Goal: Task Accomplishment & Management: Manage account settings

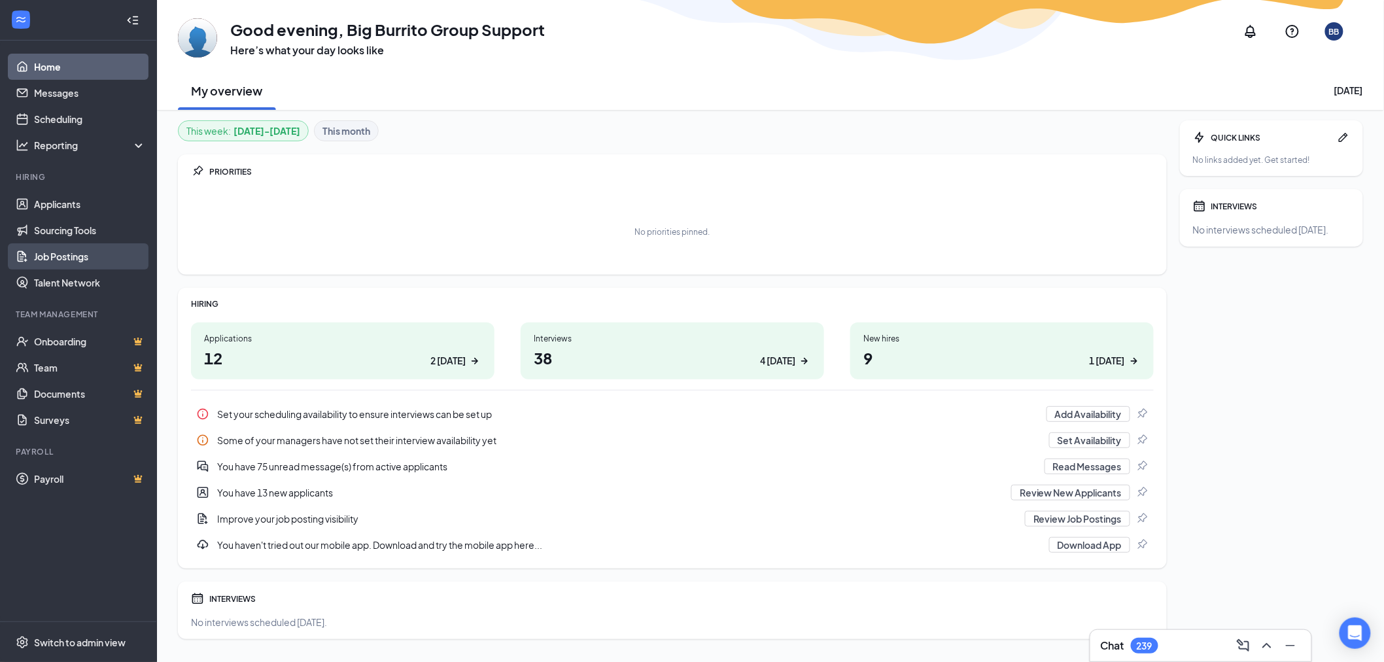
click at [44, 247] on link "Job Postings" at bounding box center [90, 256] width 112 height 26
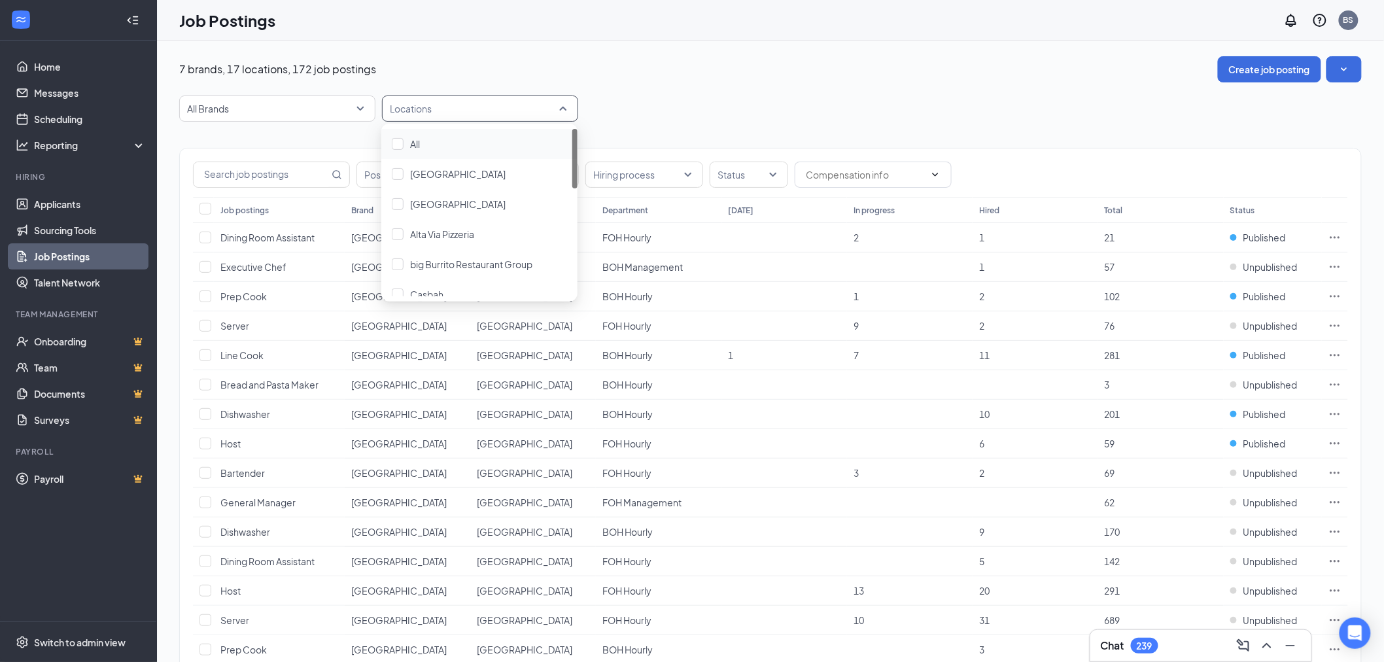
click at [429, 101] on div at bounding box center [473, 108] width 177 height 21
type input "S"
drag, startPoint x: 574, startPoint y: 201, endPoint x: 478, endPoint y: 232, distance: 101.1
click at [478, 232] on div "Mad Mex Cranberry Mad Mex Erie Mad Mex Monroeville Mad Mex North Hills Mad Mex …" at bounding box center [479, 212] width 196 height 167
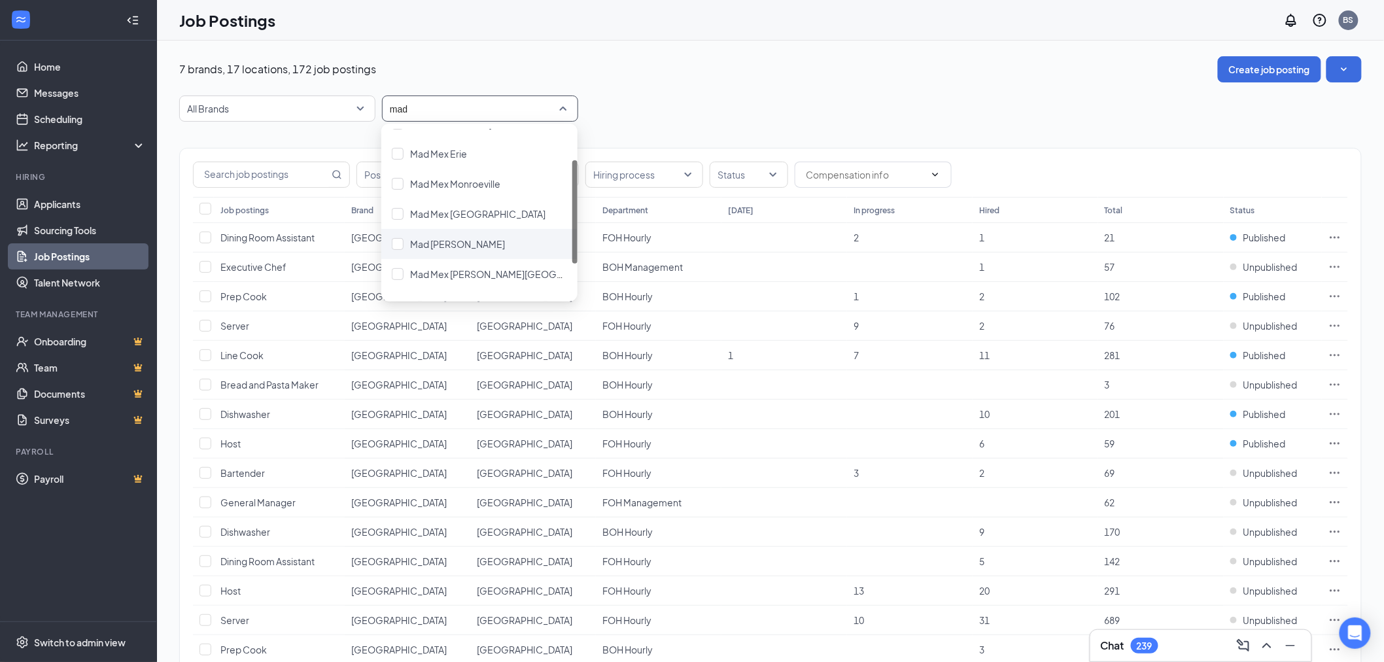
scroll to position [103, 0]
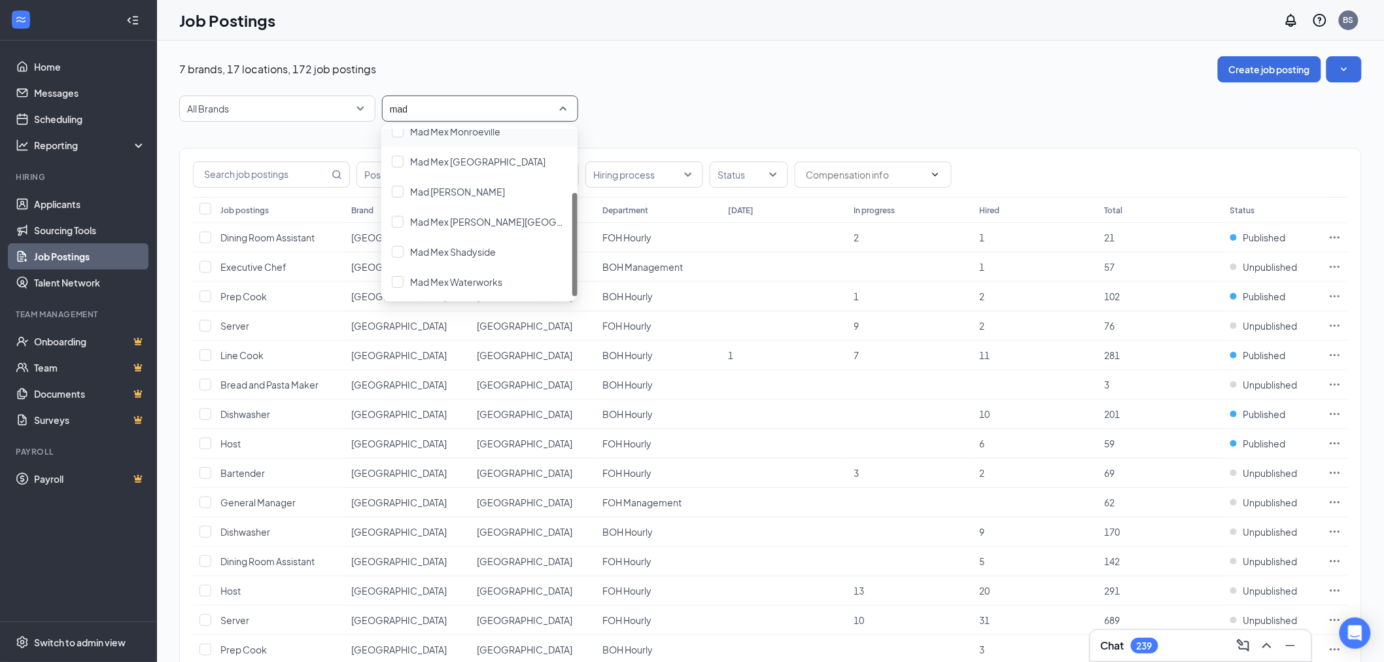
type input "mad"
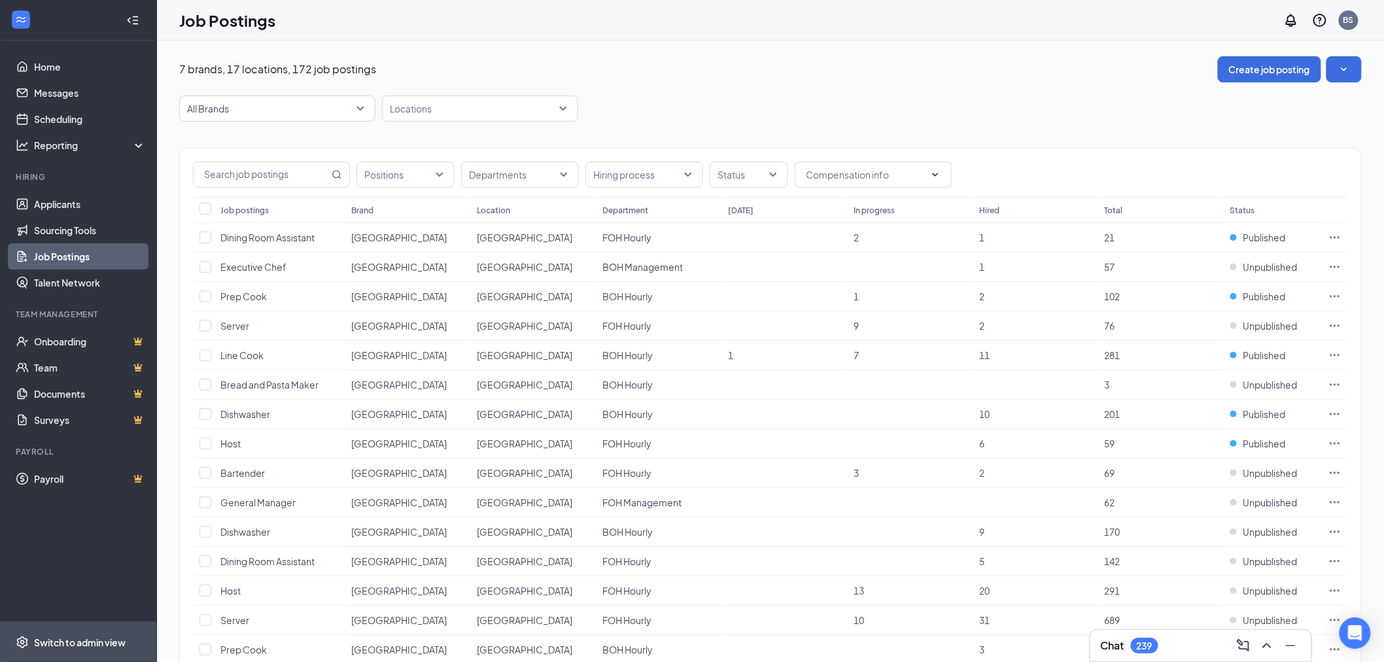
click at [49, 651] on span "Switch to admin view" at bounding box center [90, 642] width 112 height 40
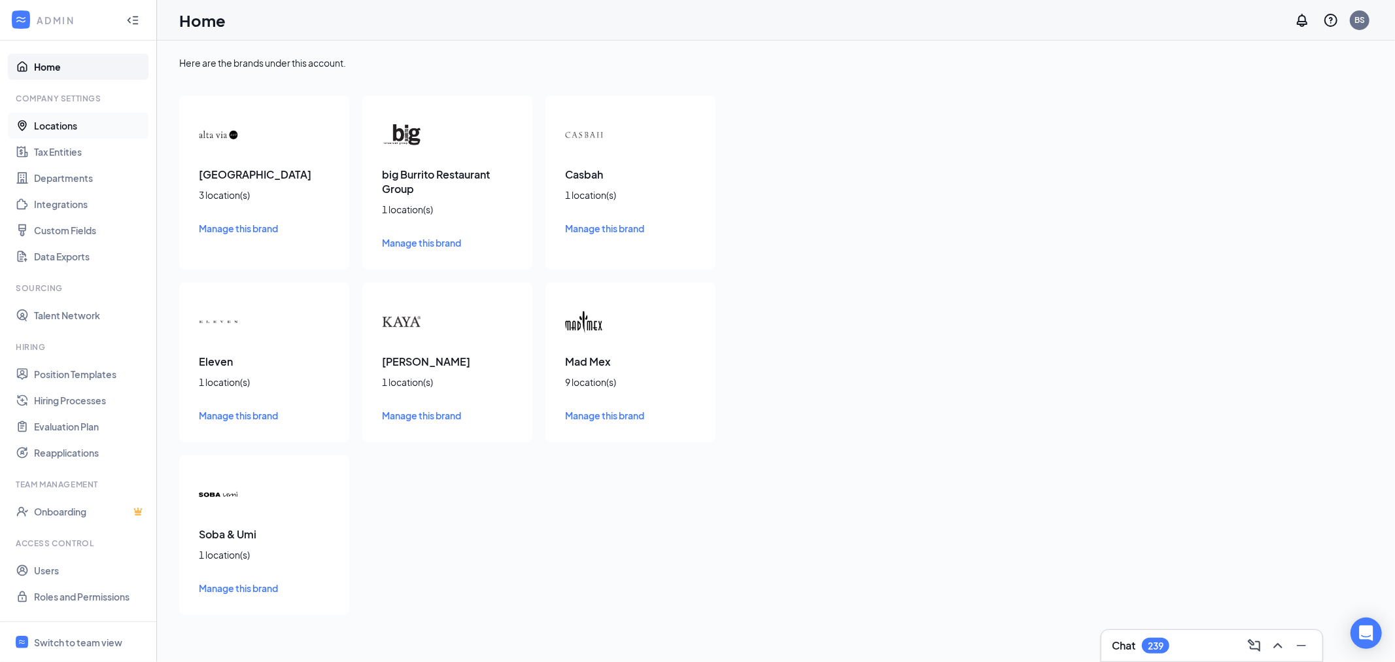
click at [81, 122] on link "Locations" at bounding box center [90, 125] width 112 height 26
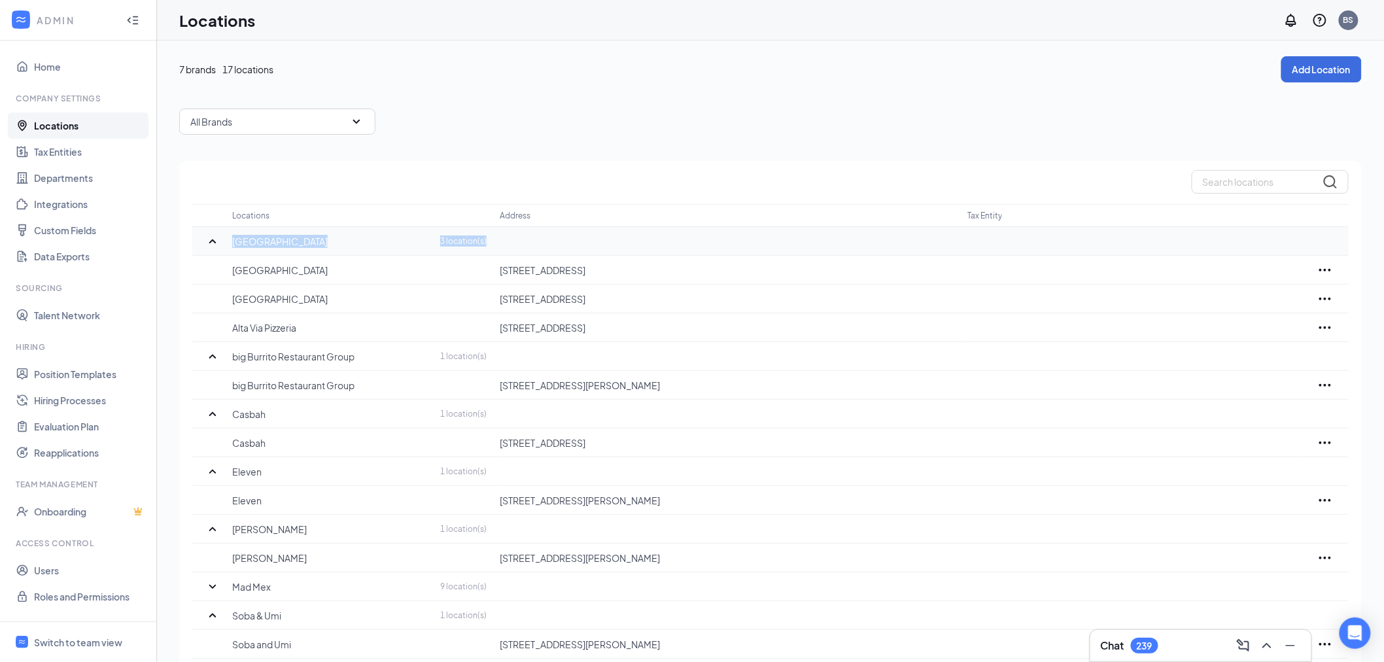
drag, startPoint x: 211, startPoint y: 264, endPoint x: 198, endPoint y: 231, distance: 35.5
click at [198, 231] on tbody "Alta Via & Alta Via Pizzeria 3 location(s) Alta Via Fox Chapel 46 Fox Chapel Rd…" at bounding box center [770, 443] width 1156 height 432
click at [208, 238] on icon "SmallChevronUp" at bounding box center [213, 241] width 16 height 16
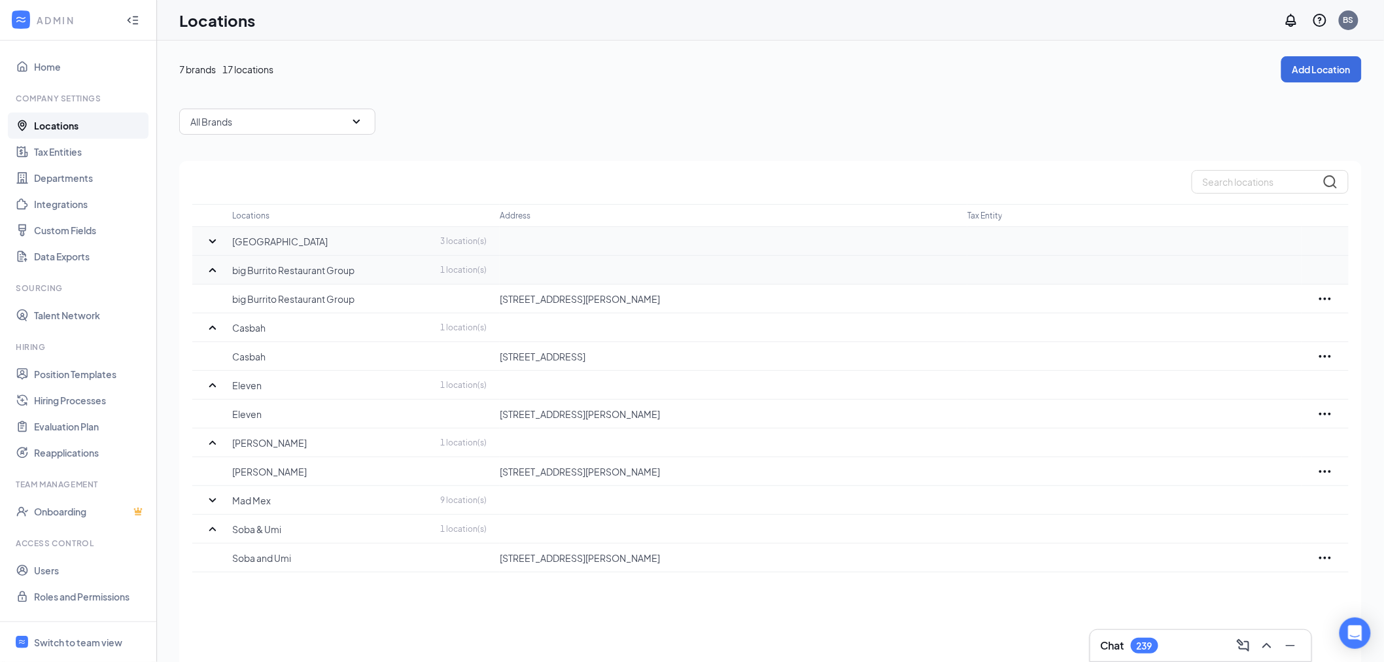
click at [212, 264] on icon "SmallChevronUp" at bounding box center [213, 270] width 16 height 16
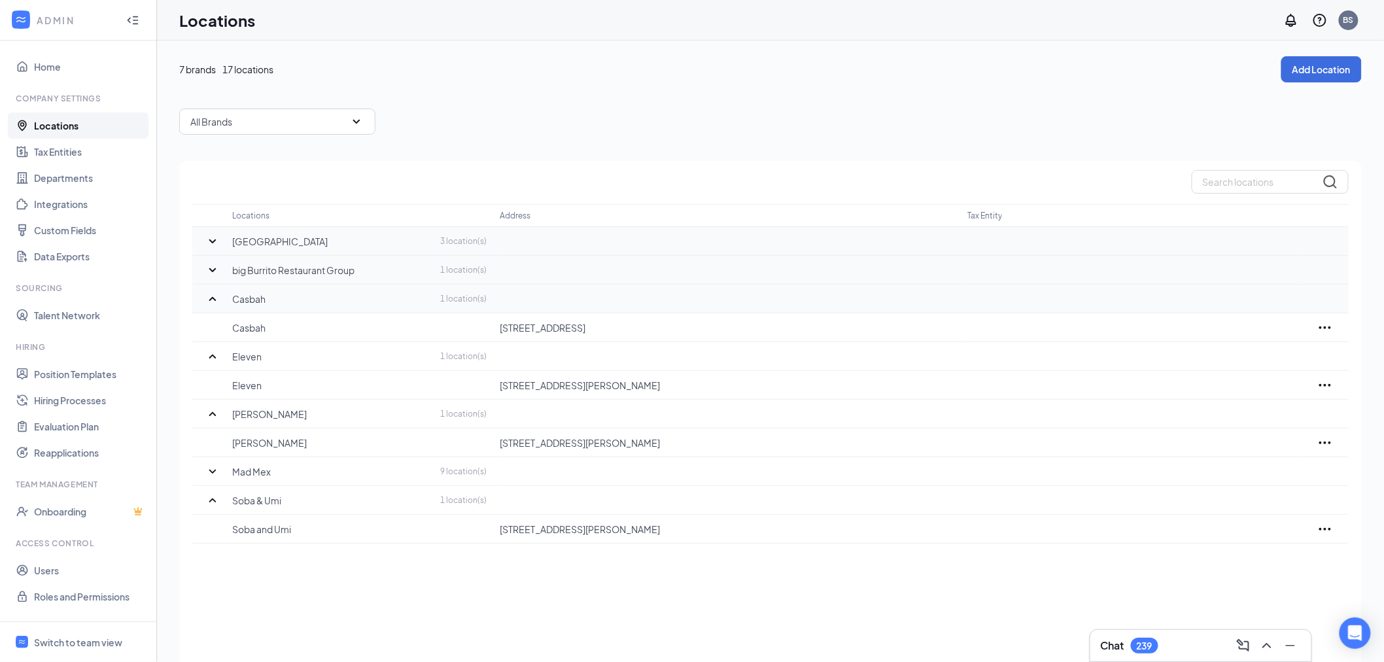
click at [212, 291] on icon "SmallChevronUp" at bounding box center [213, 299] width 16 height 16
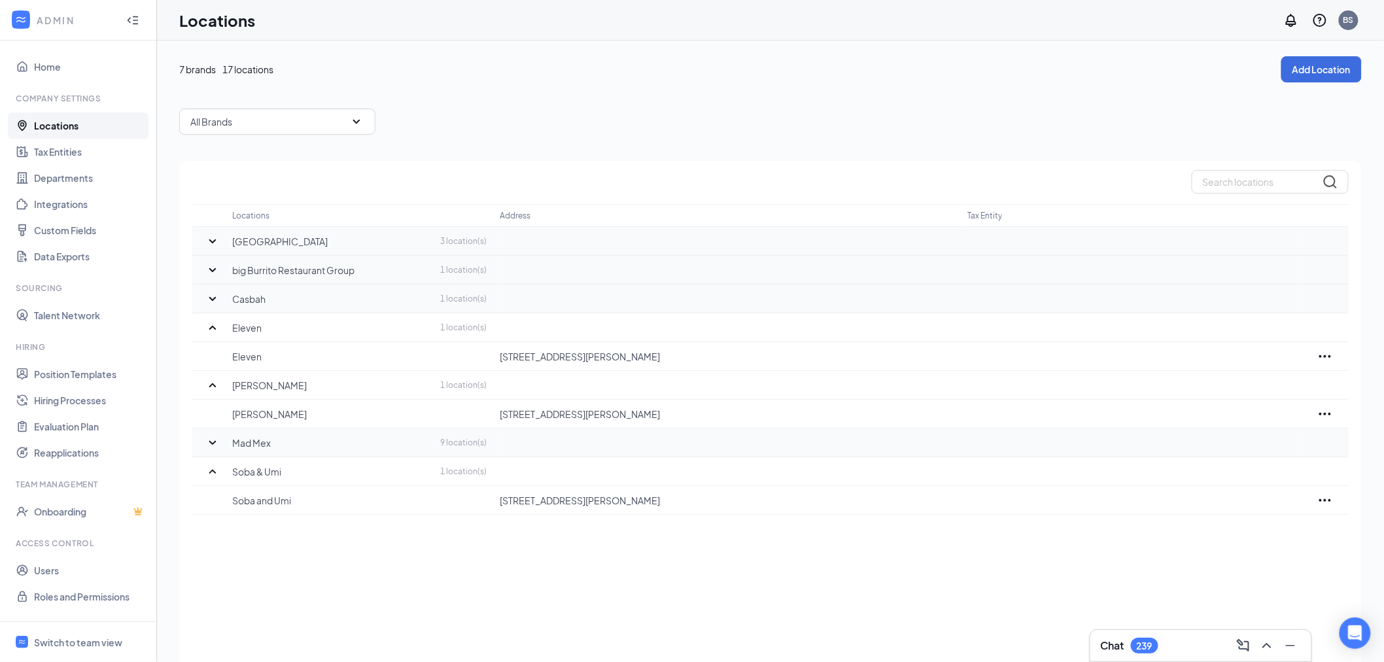
click at [196, 448] on div at bounding box center [212, 443] width 40 height 16
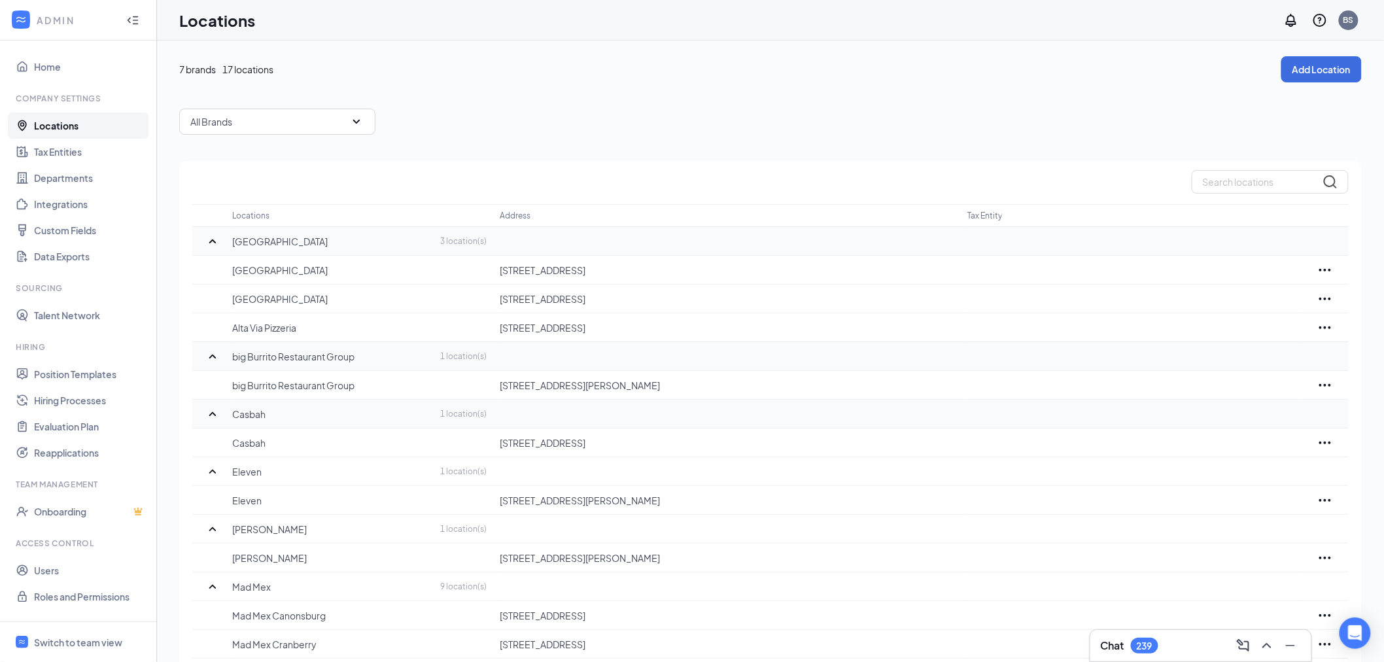
scroll to position [280, 0]
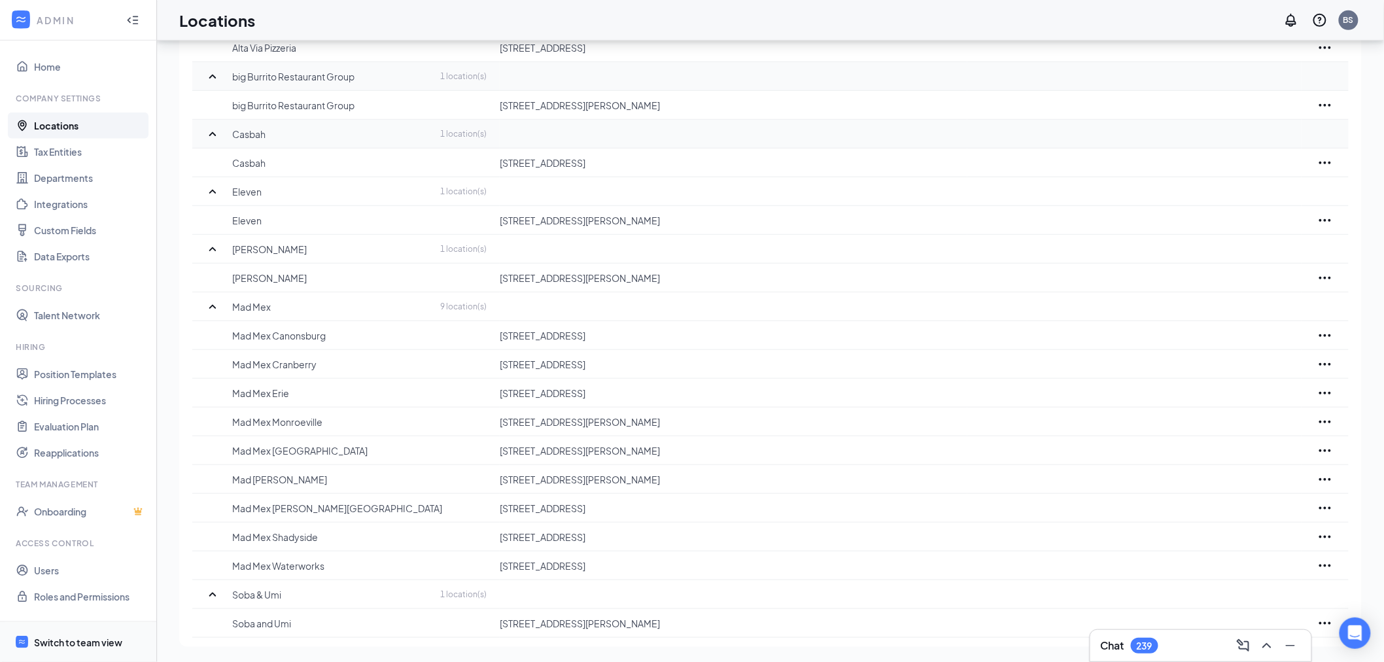
drag, startPoint x: 105, startPoint y: 651, endPoint x: 107, endPoint y: 644, distance: 6.8
click at [105, 651] on span "Switch to team view" at bounding box center [90, 642] width 112 height 40
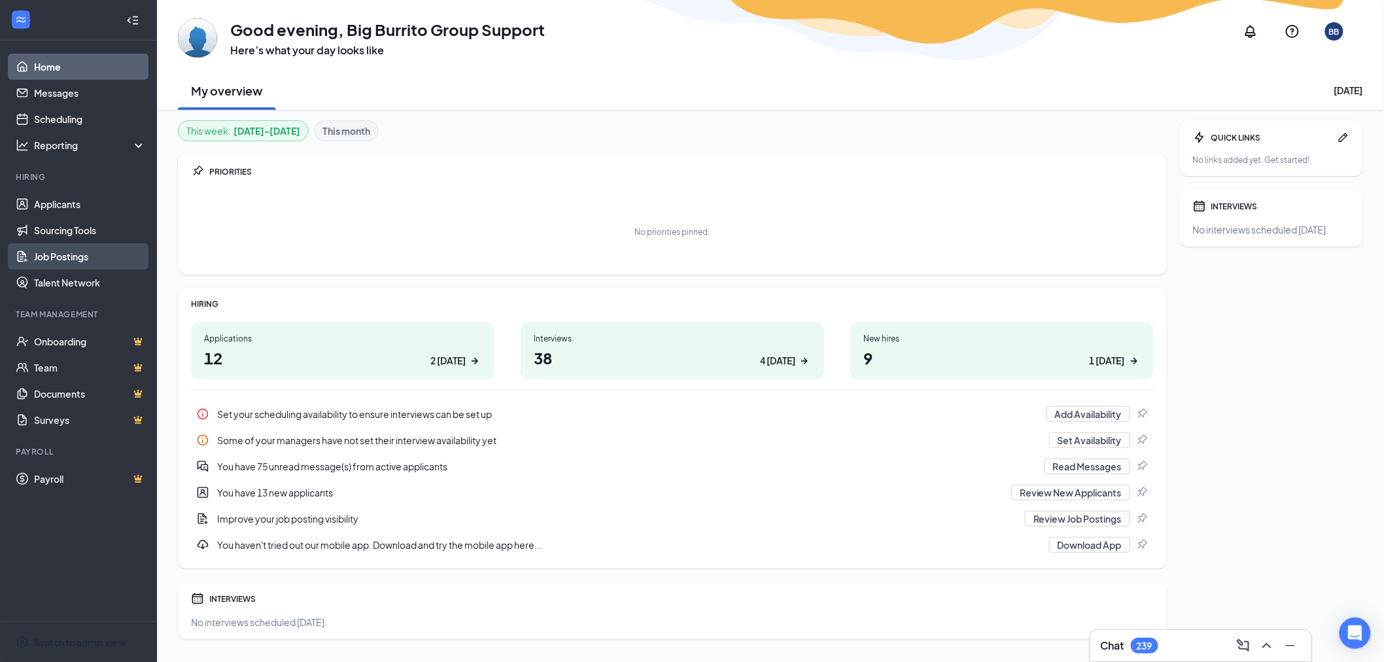
click at [103, 264] on link "Job Postings" at bounding box center [90, 256] width 112 height 26
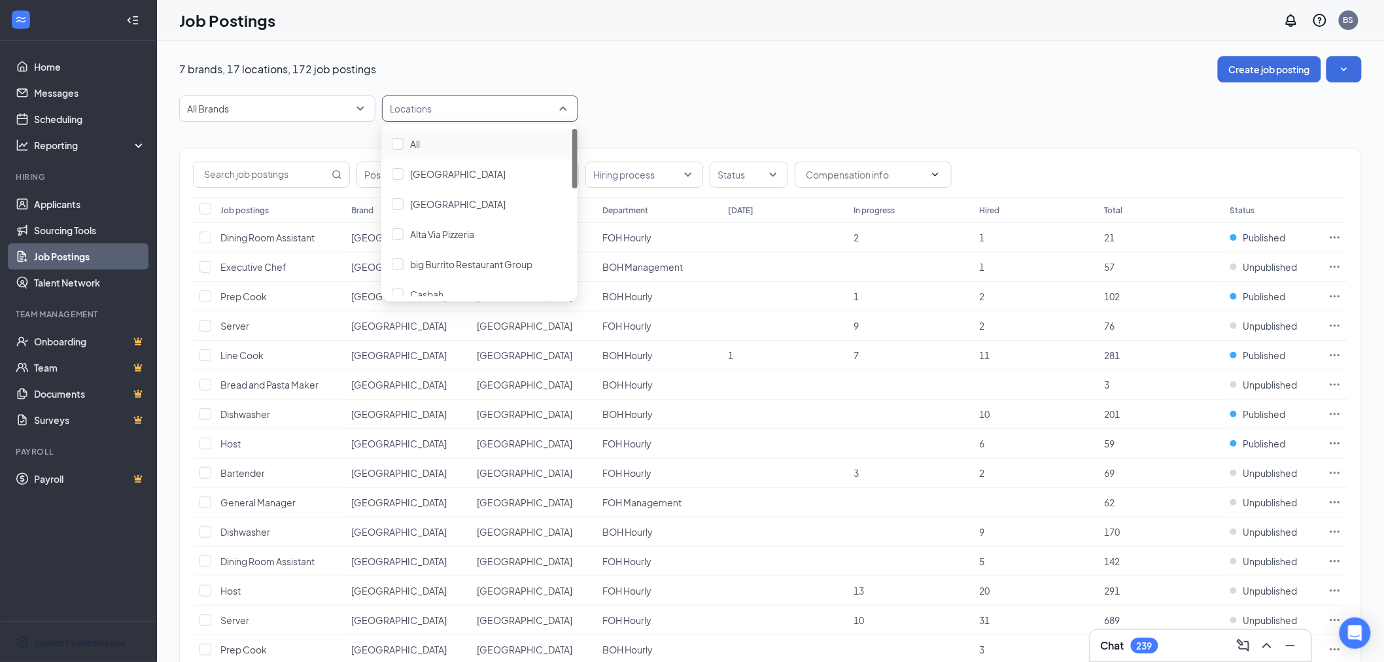
click at [447, 114] on div at bounding box center [473, 108] width 177 height 21
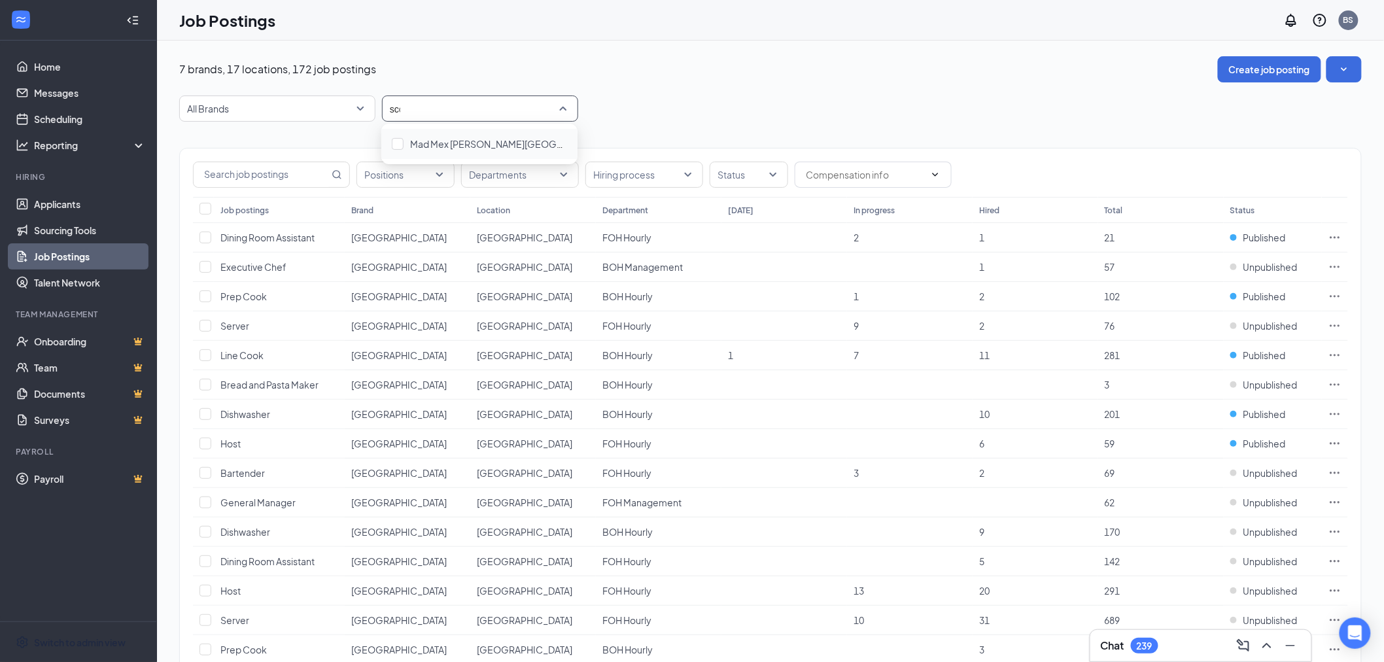
type input "scot"
click at [454, 143] on span "Mad Mex [PERSON_NAME][GEOGRAPHIC_DATA]" at bounding box center [515, 144] width 210 height 12
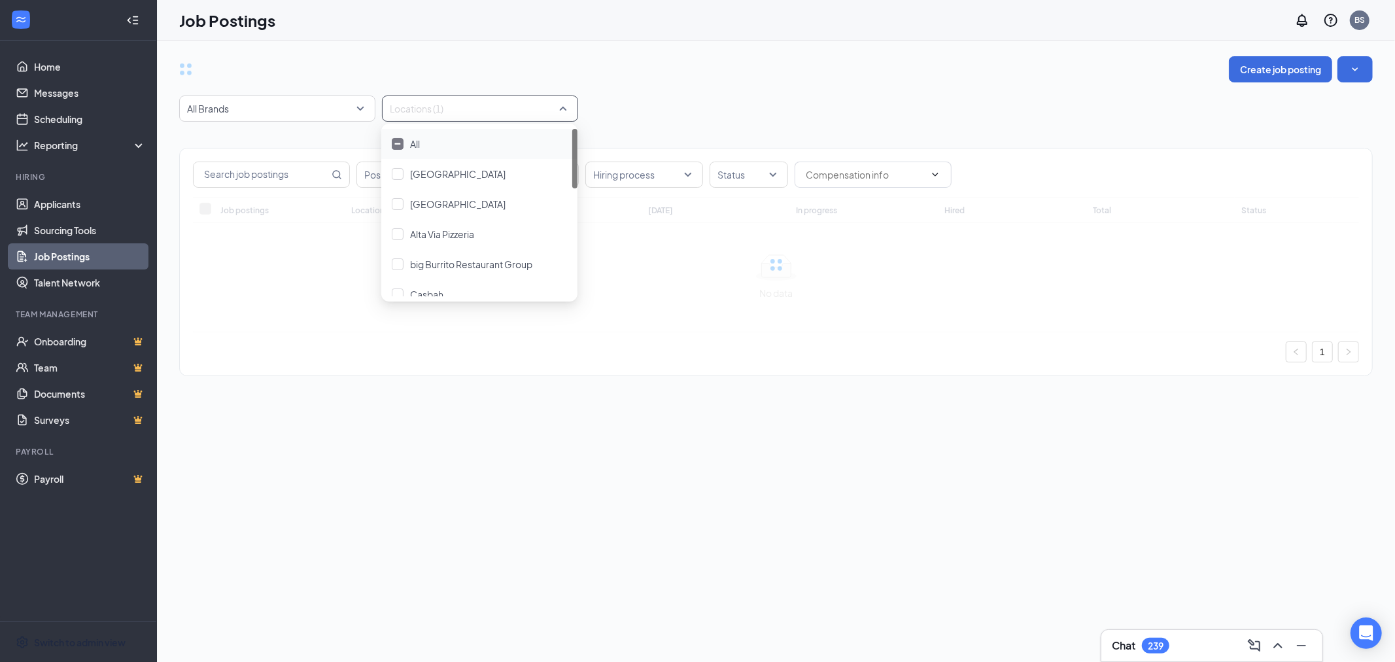
click at [716, 92] on div "Create job posting All Brands Locations (1) Positions Departments Hiring proces…" at bounding box center [776, 222] width 1194 height 333
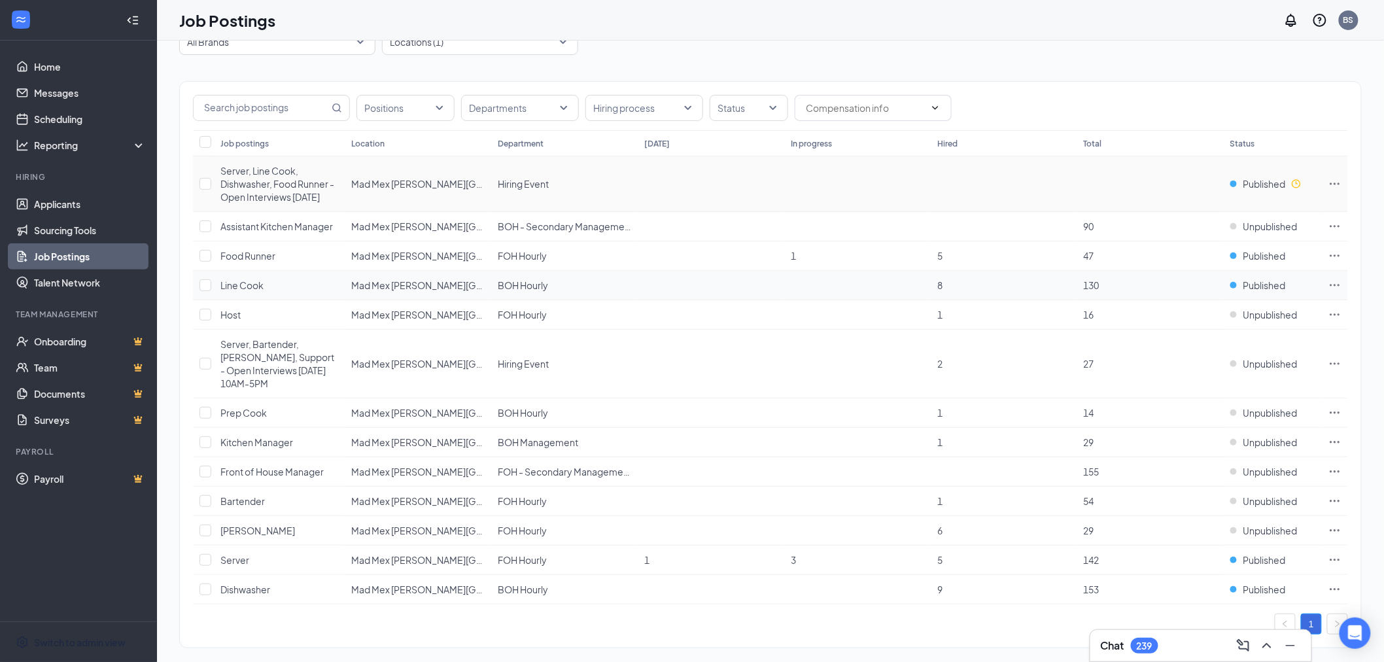
scroll to position [82, 0]
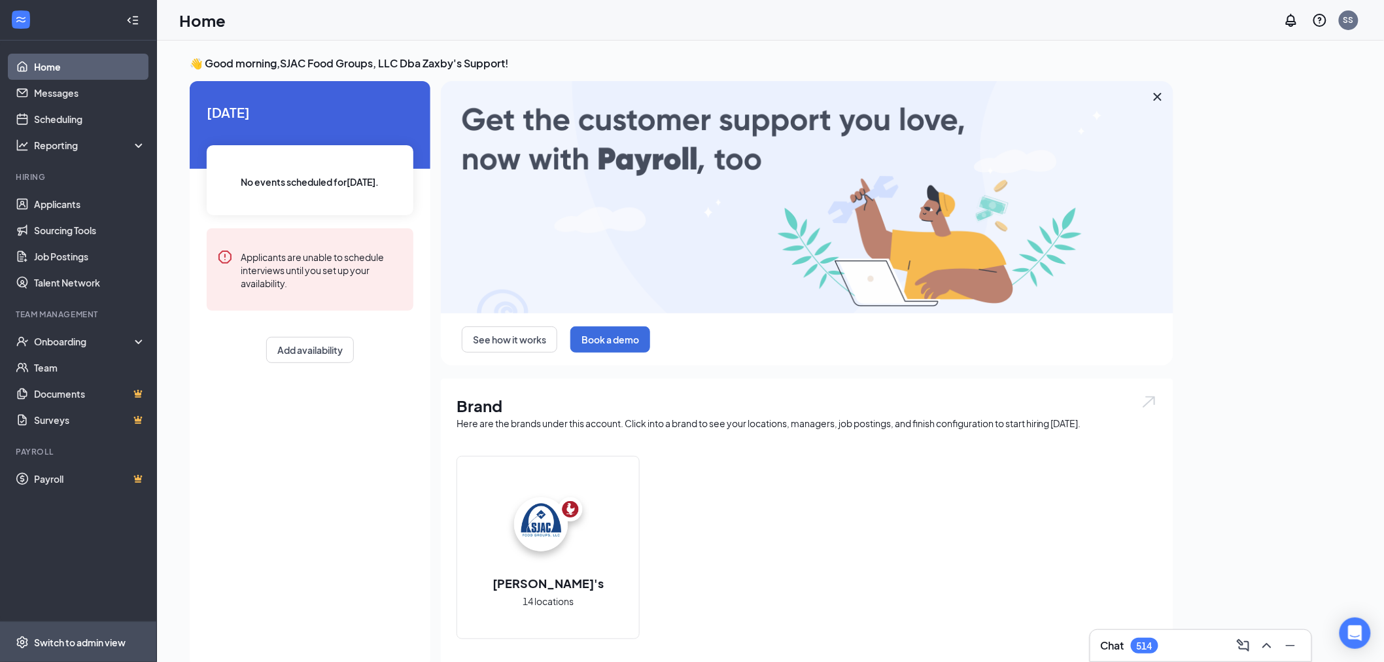
click at [90, 657] on span "Switch to admin view" at bounding box center [90, 642] width 112 height 40
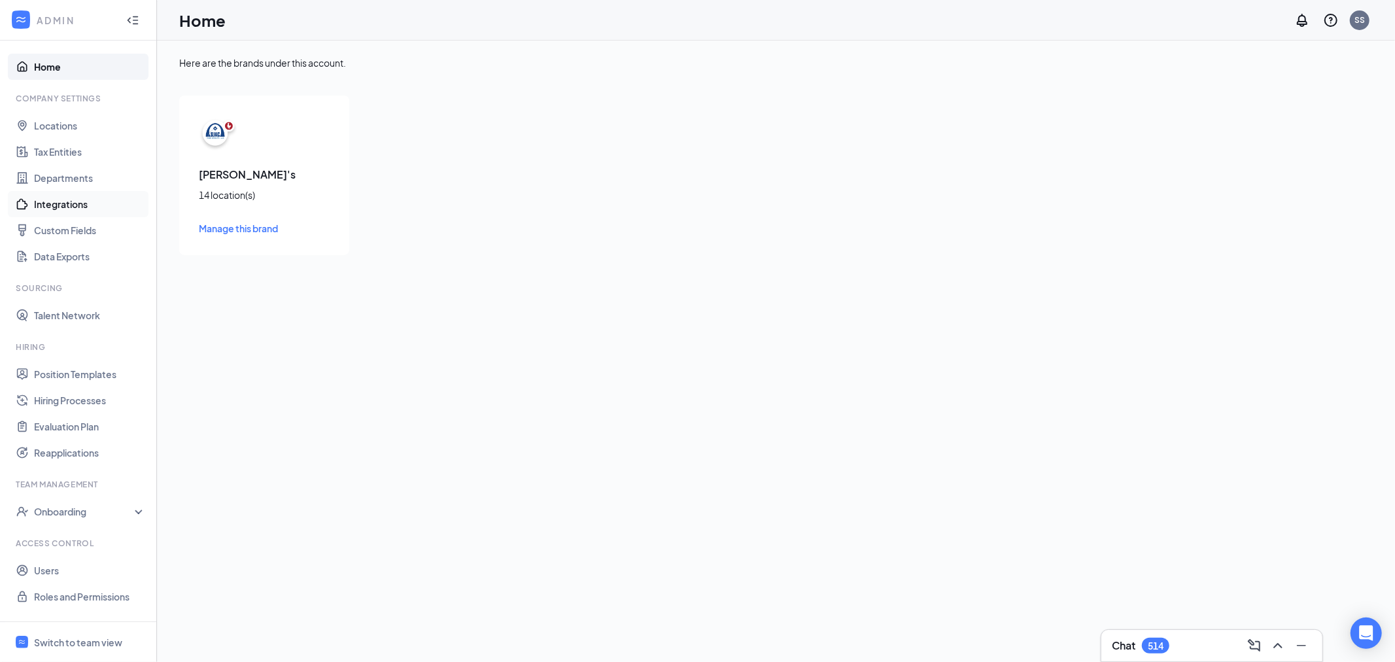
click at [92, 207] on link "Integrations" at bounding box center [90, 204] width 112 height 26
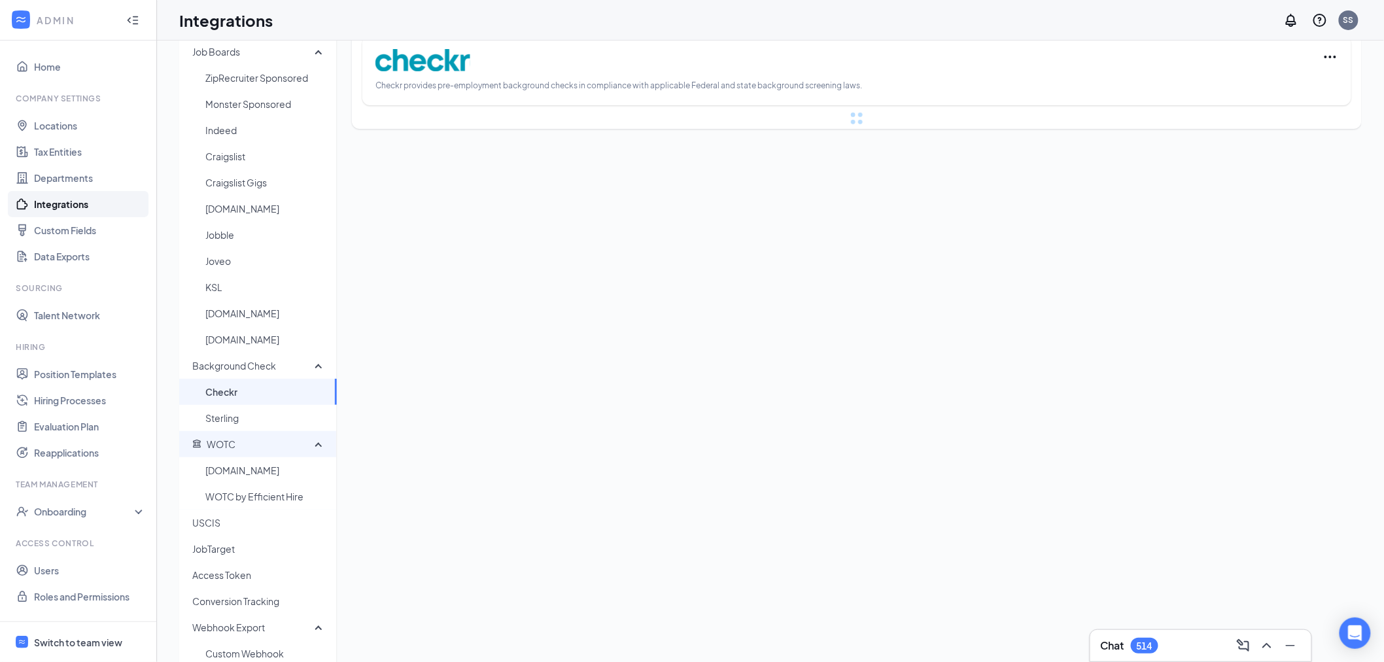
scroll to position [65, 0]
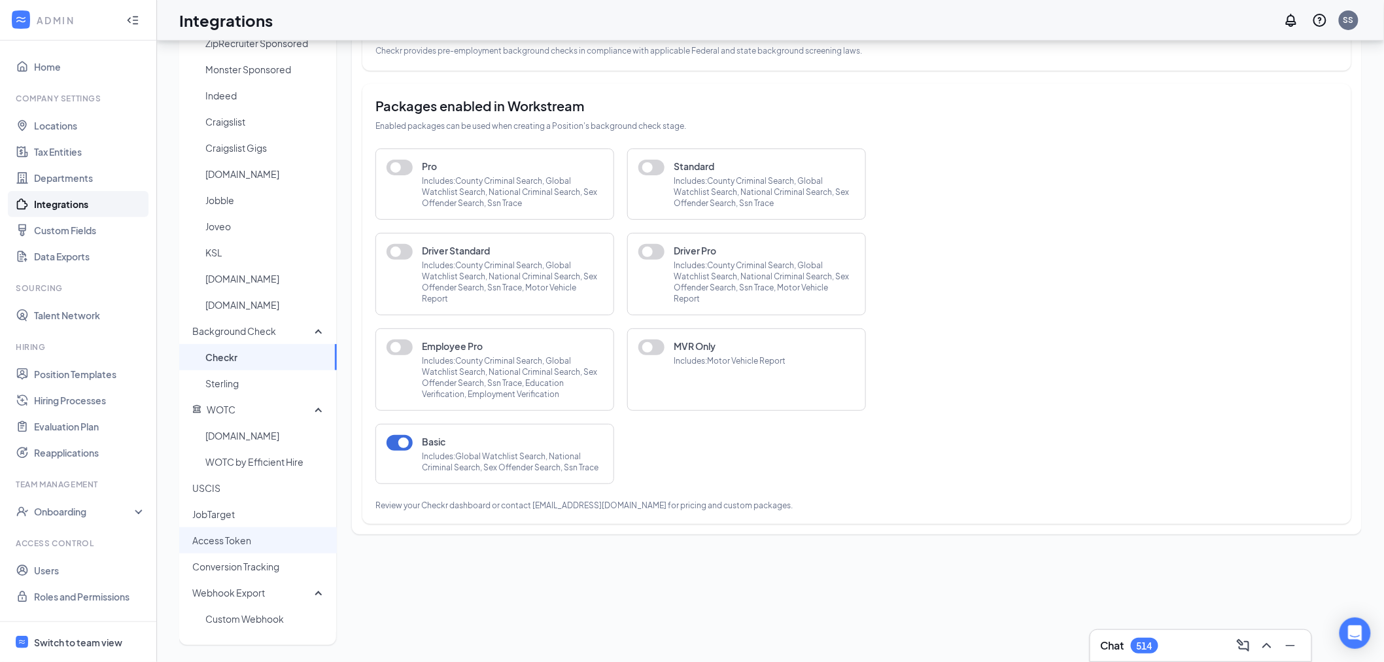
click at [264, 539] on span "Access Token" at bounding box center [259, 540] width 134 height 26
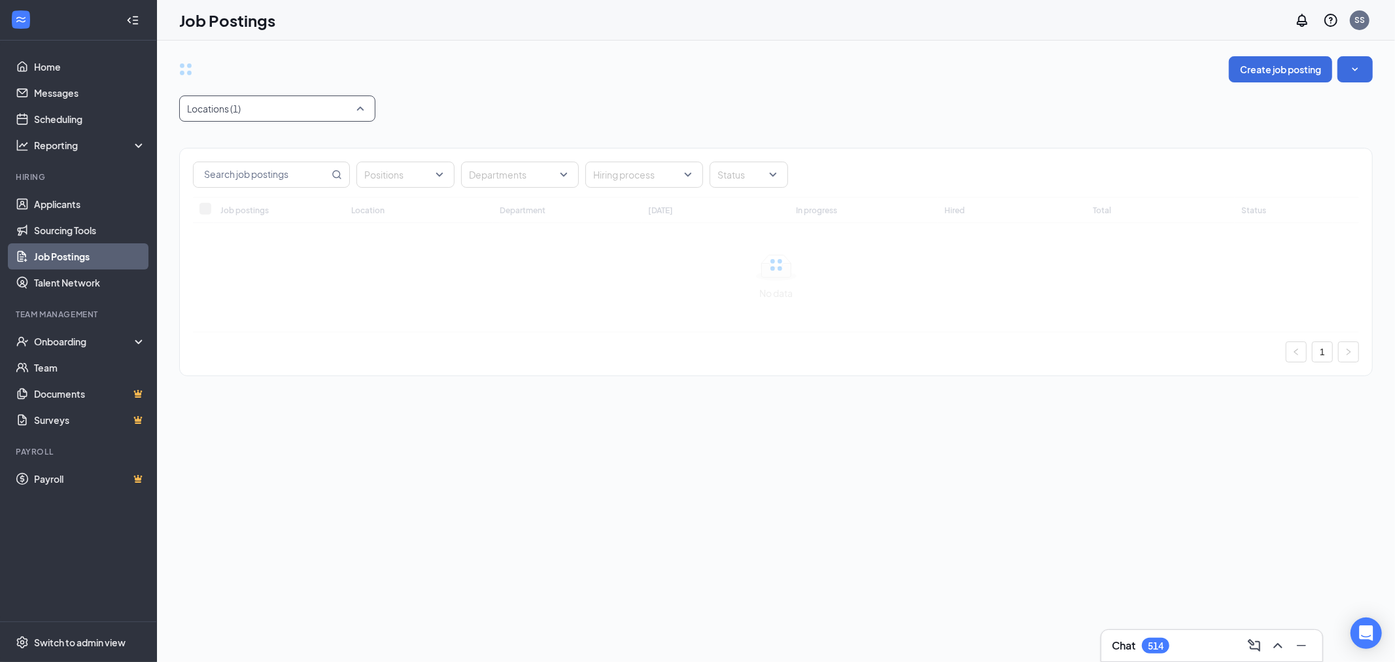
click at [319, 112] on div at bounding box center [270, 108] width 177 height 21
click at [480, 57] on div "Create job posting" at bounding box center [776, 69] width 1194 height 26
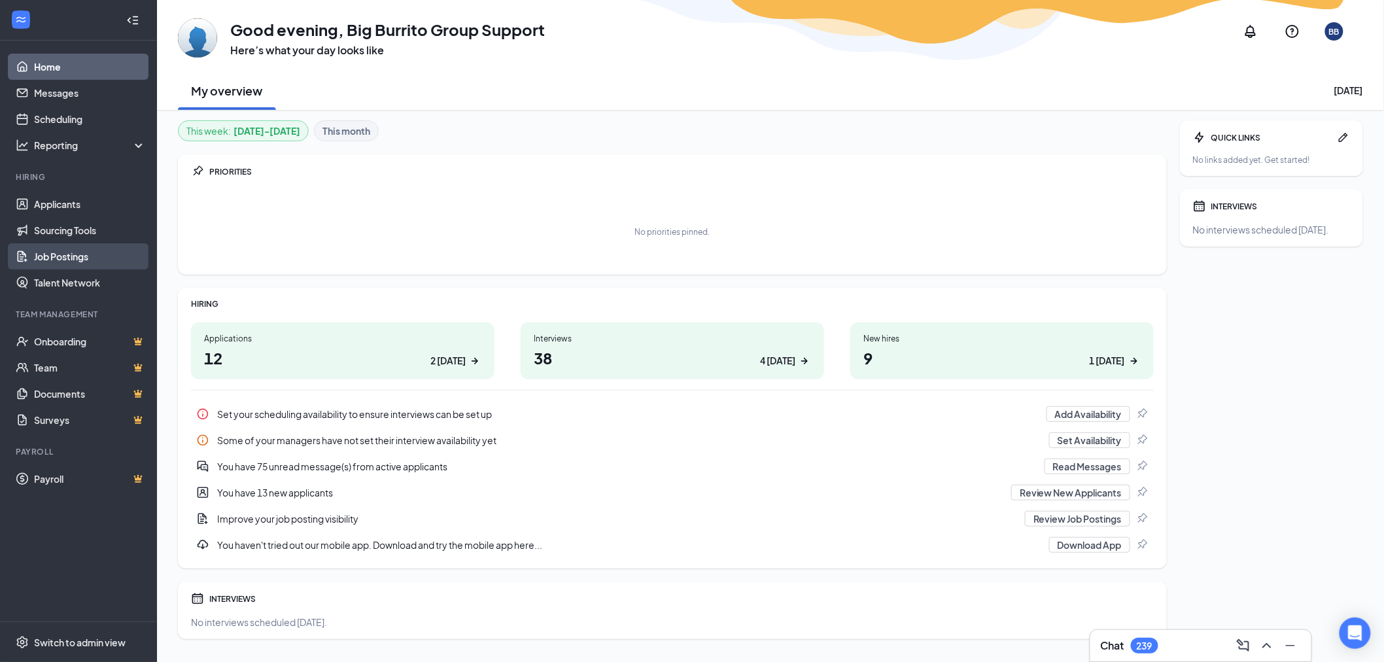
click at [90, 259] on link "Job Postings" at bounding box center [90, 256] width 112 height 26
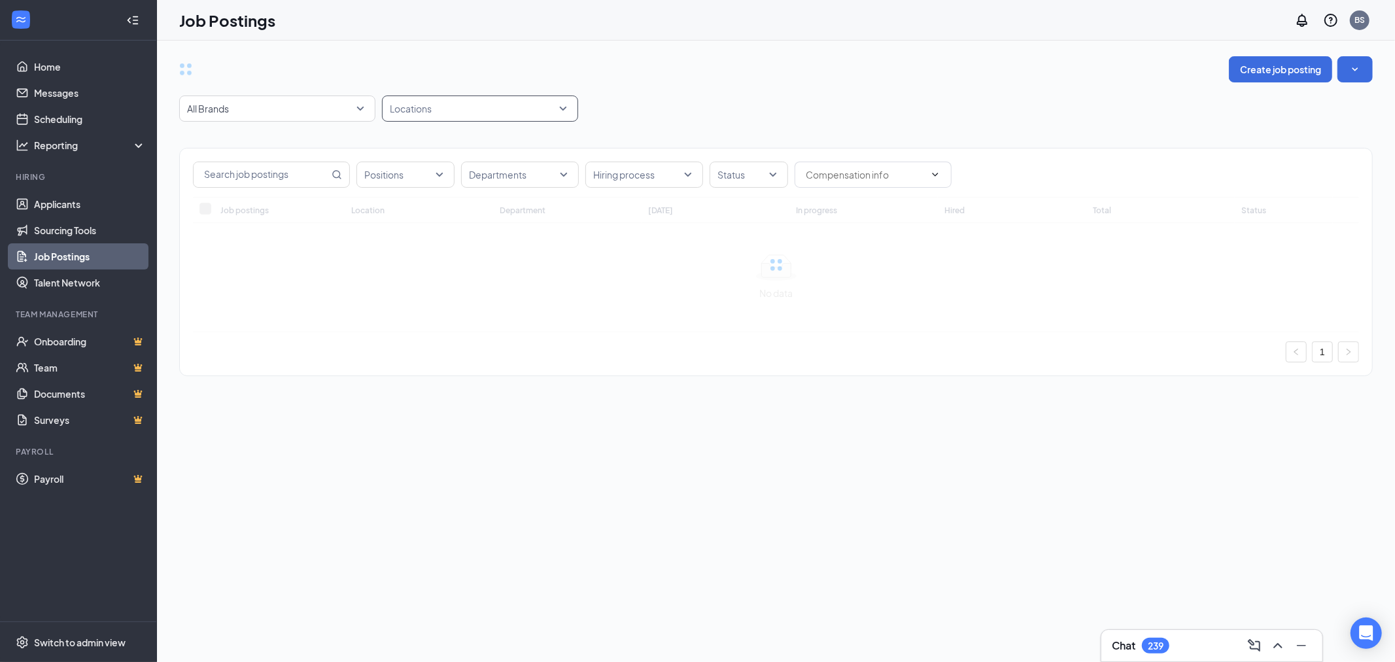
click at [463, 106] on div at bounding box center [473, 108] width 177 height 21
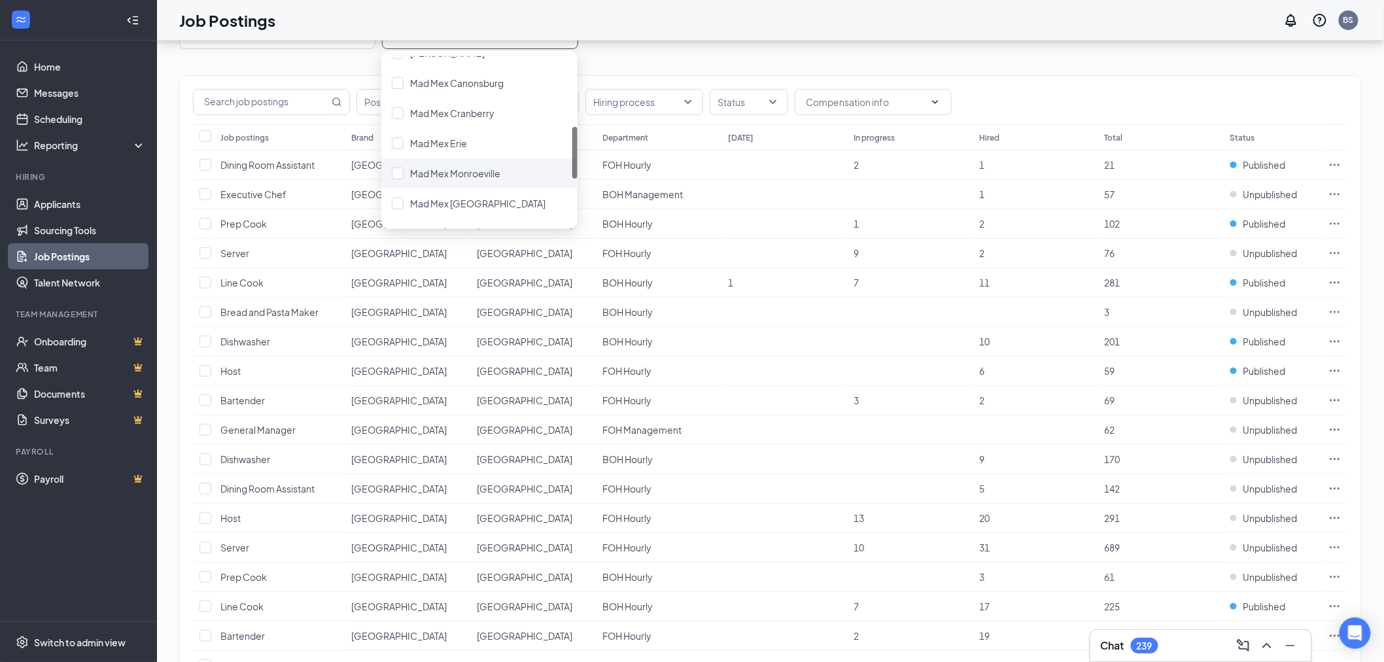
scroll to position [302, 0]
click at [512, 190] on span "Mad Mex [PERSON_NAME][GEOGRAPHIC_DATA]" at bounding box center [515, 191] width 210 height 12
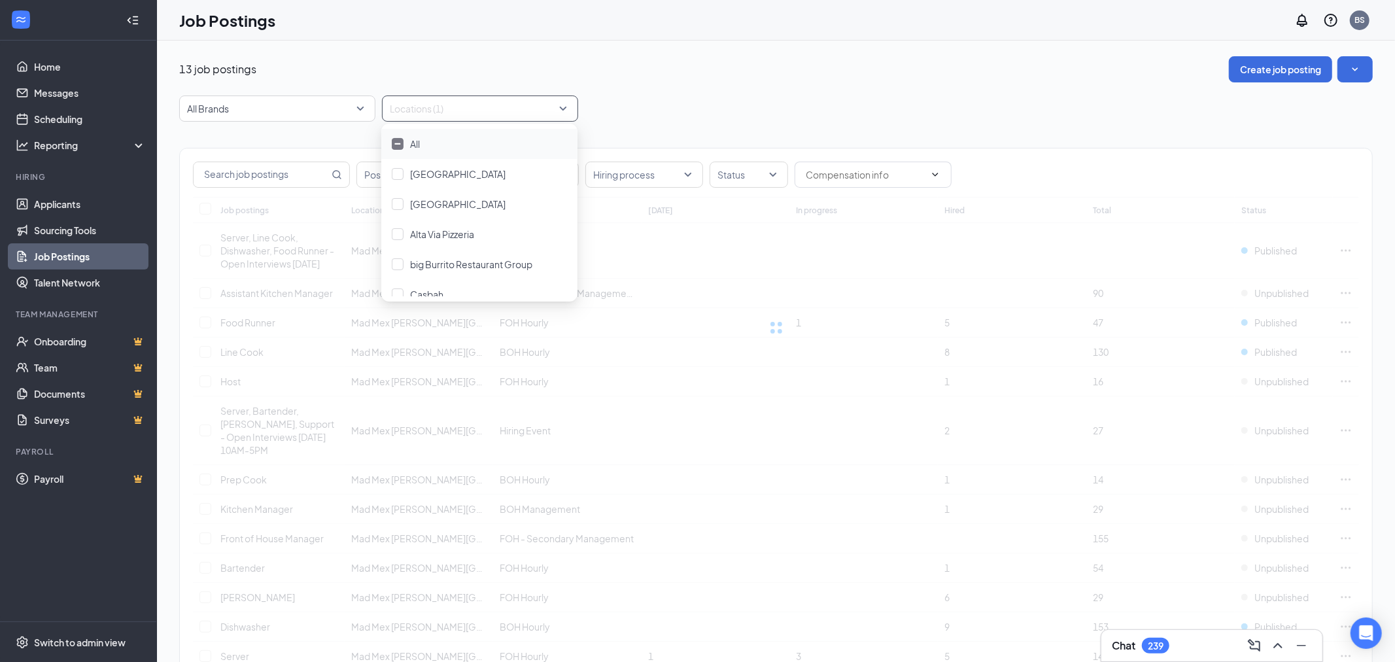
click at [653, 99] on div "All Brands Locations (1)" at bounding box center [776, 108] width 1194 height 26
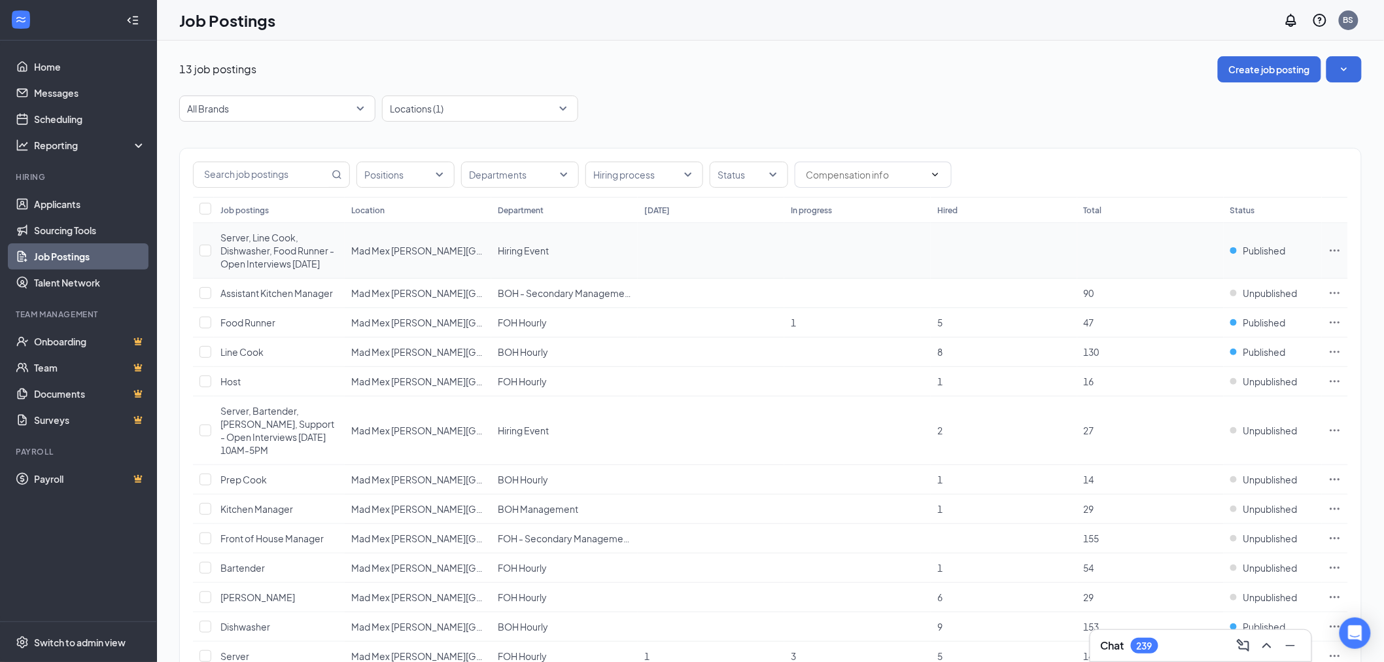
click at [1338, 254] on icon "Ellipses" at bounding box center [1334, 250] width 13 height 13
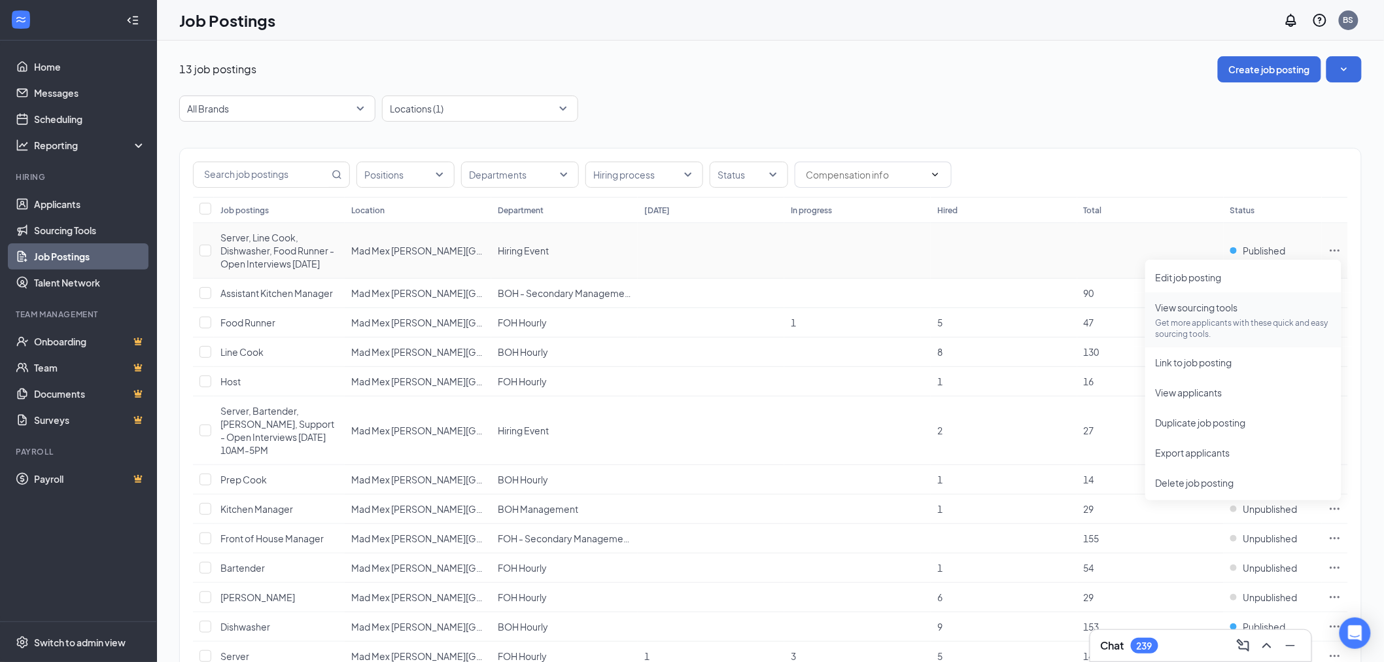
click at [1228, 325] on p "Get more applicants with these quick and easy sourcing tools." at bounding box center [1243, 328] width 175 height 22
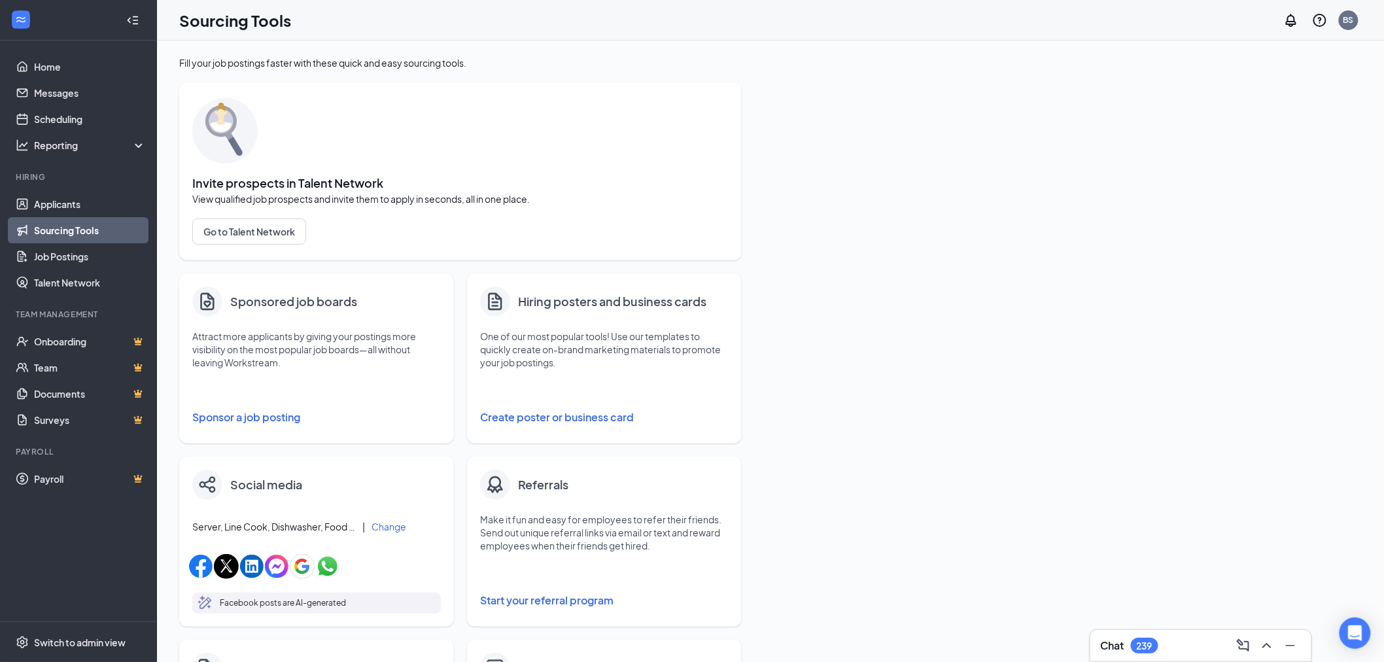
click at [250, 421] on button "Sponsor a job posting" at bounding box center [316, 417] width 249 height 26
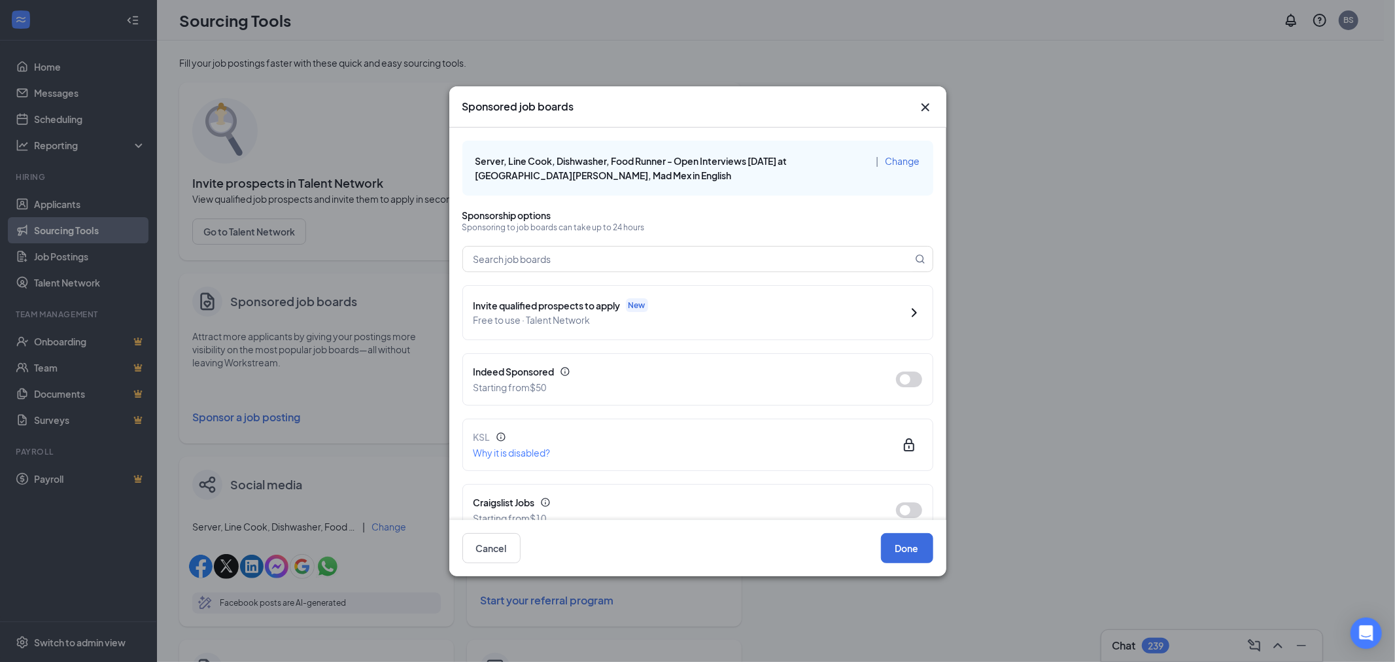
click at [922, 110] on icon "Cross" at bounding box center [925, 107] width 8 height 8
